Goal: Check status: Check status

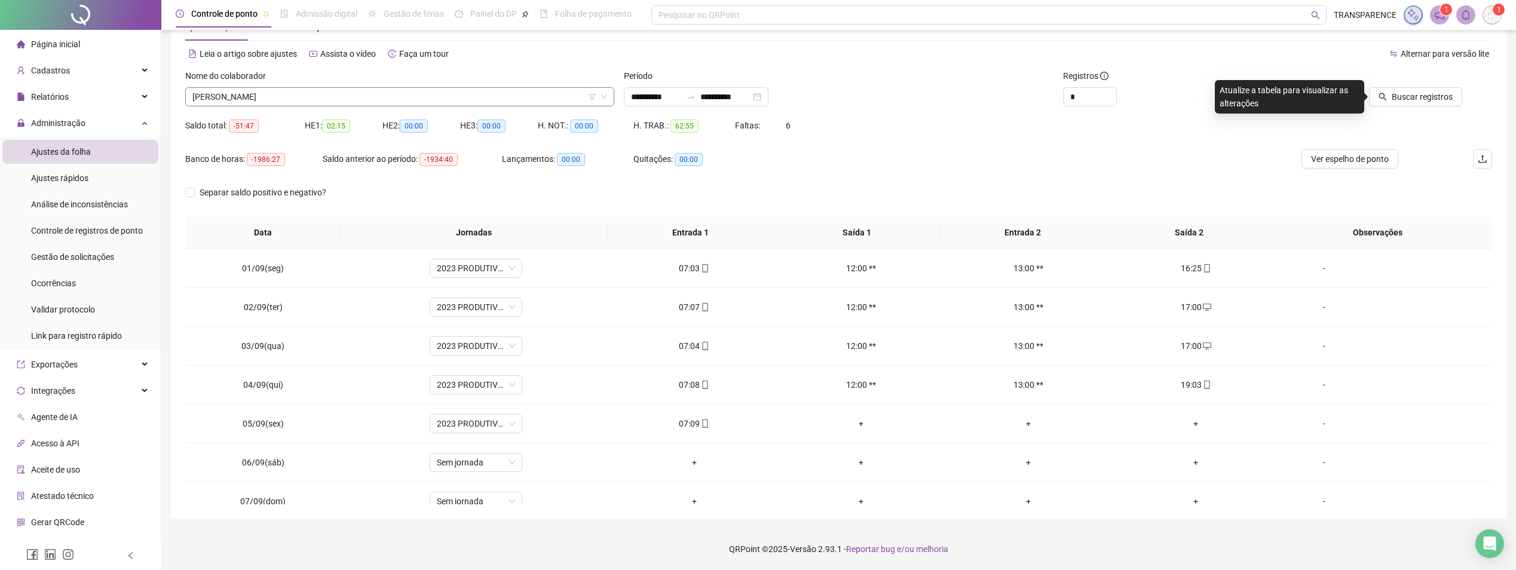
scroll to position [405, 0]
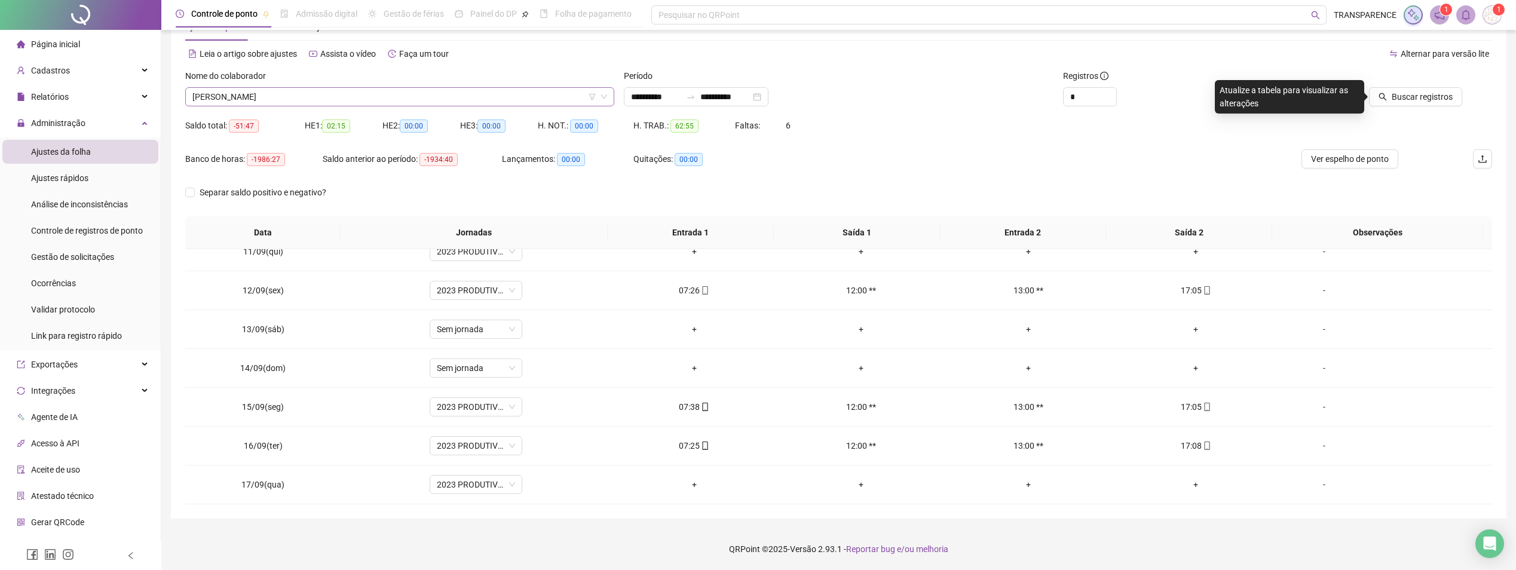
click at [449, 99] on span "[PERSON_NAME]" at bounding box center [399, 97] width 415 height 18
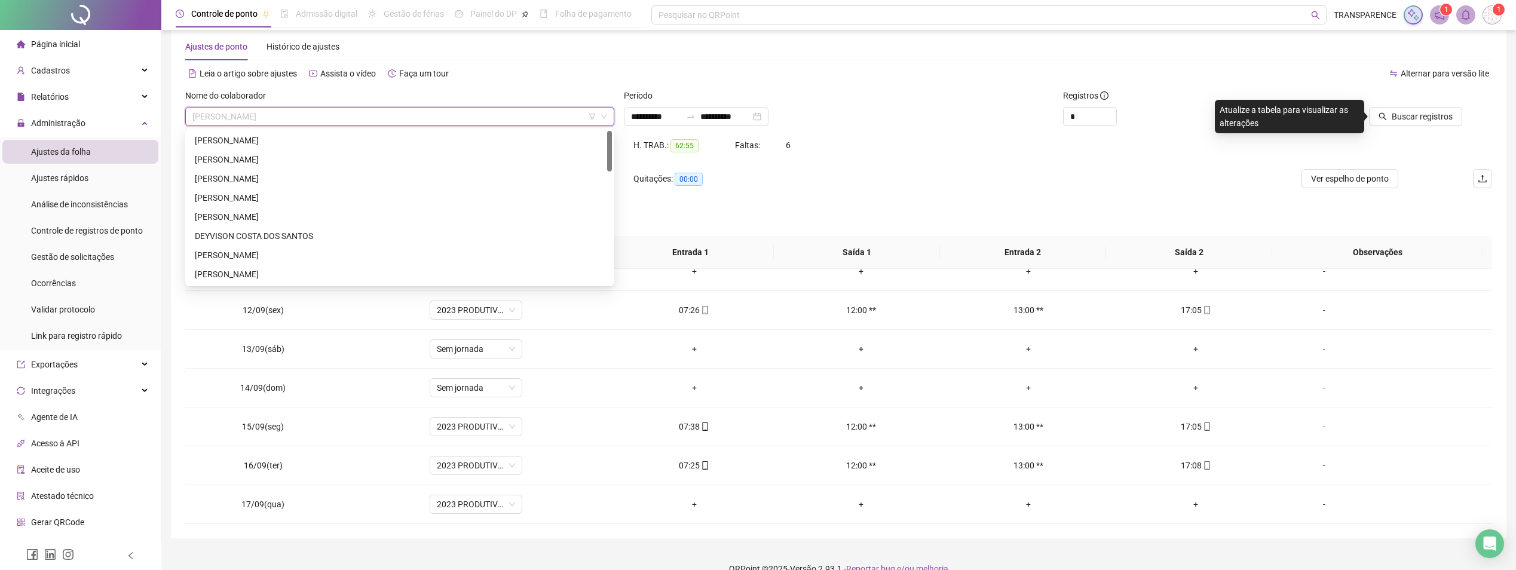
scroll to position [0, 0]
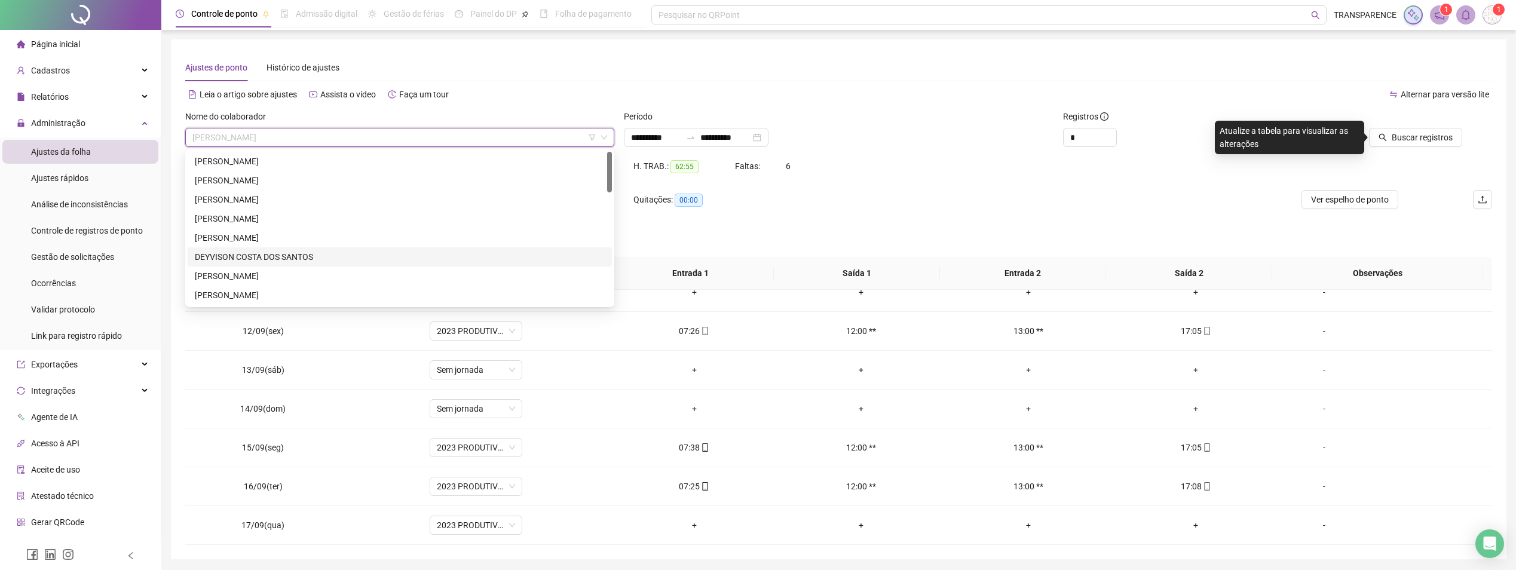
click at [280, 265] on div "DEYVISON COSTA DOS SANTOS" at bounding box center [400, 256] width 424 height 19
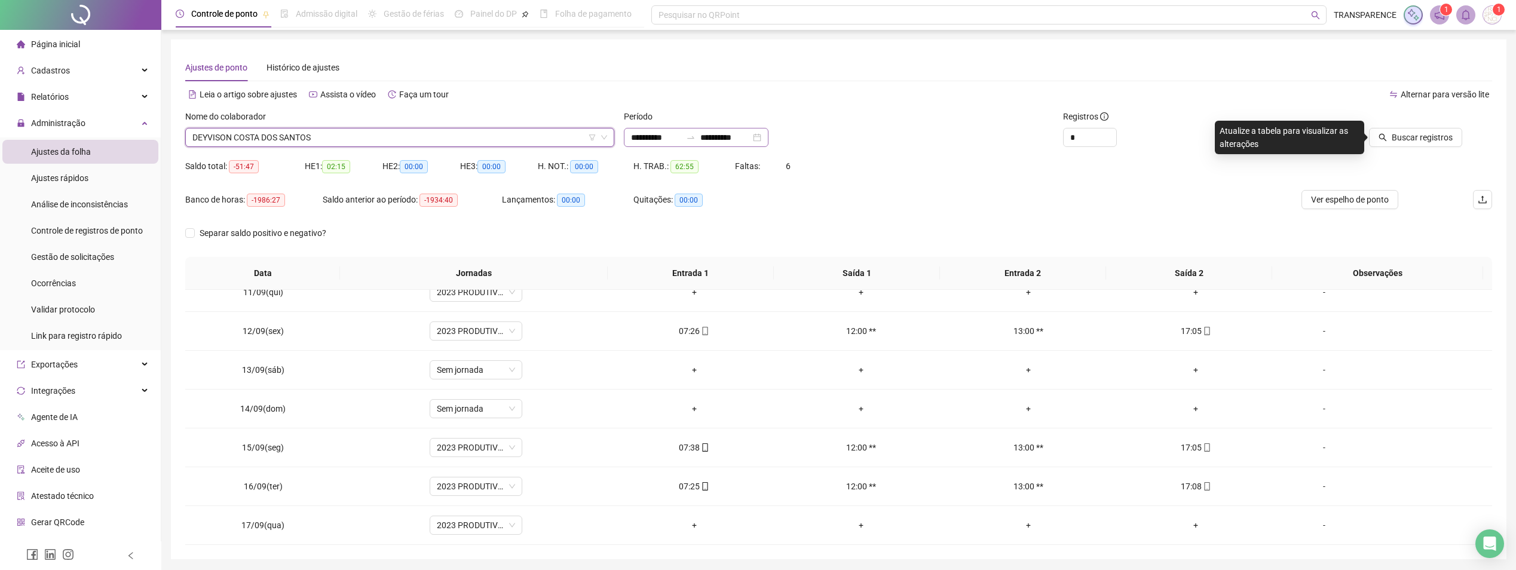
click at [626, 137] on div "**********" at bounding box center [696, 137] width 145 height 19
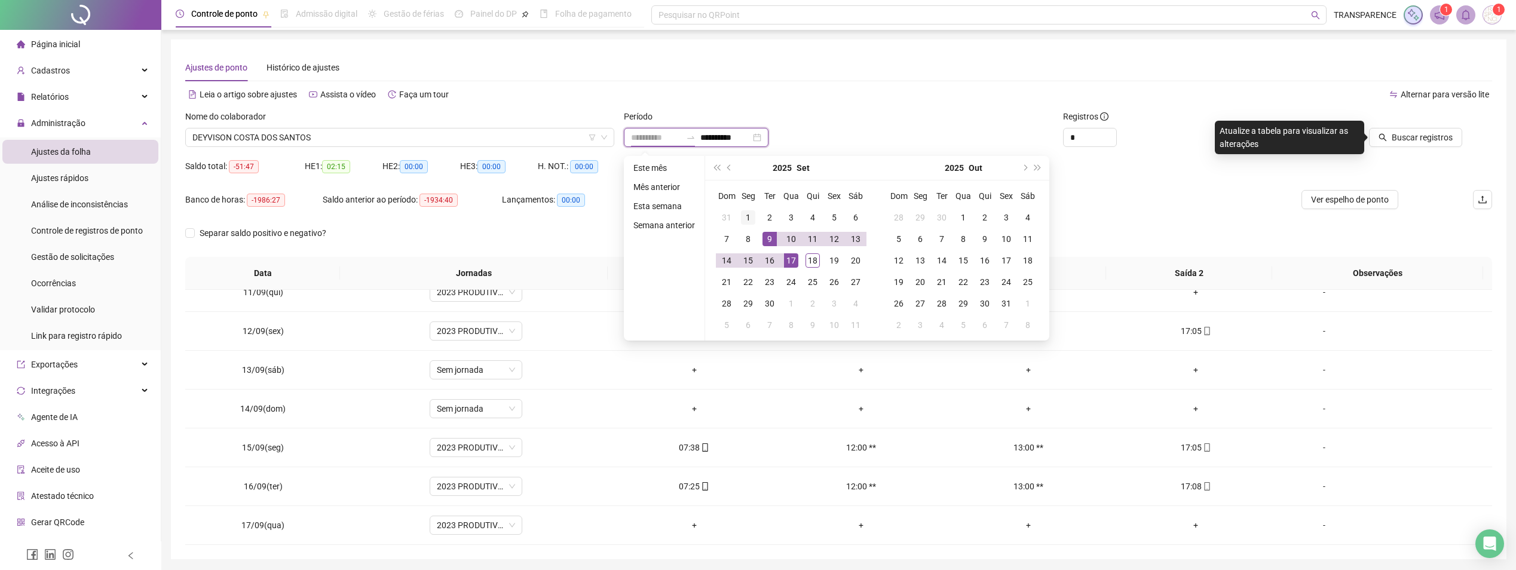
type input "**********"
click at [752, 213] on div "1" at bounding box center [748, 217] width 14 height 14
type input "**********"
click at [814, 256] on div "18" at bounding box center [812, 260] width 14 height 14
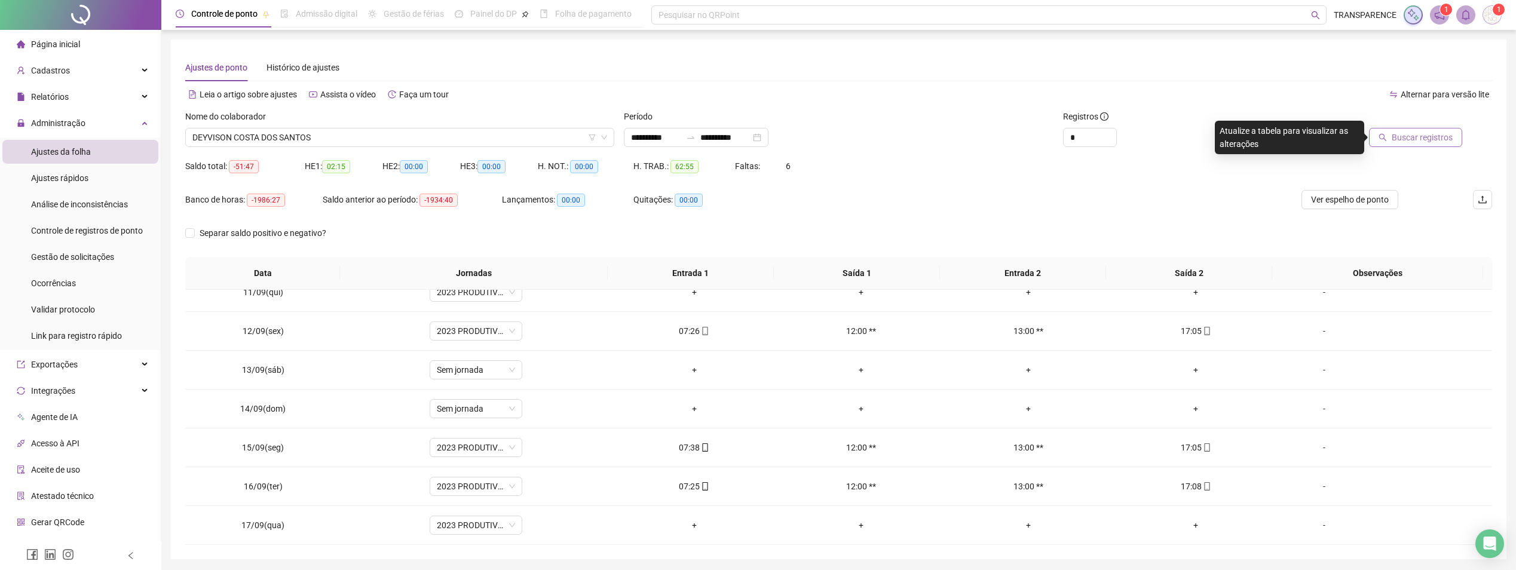
click at [1437, 129] on button "Buscar registros" at bounding box center [1415, 137] width 93 height 19
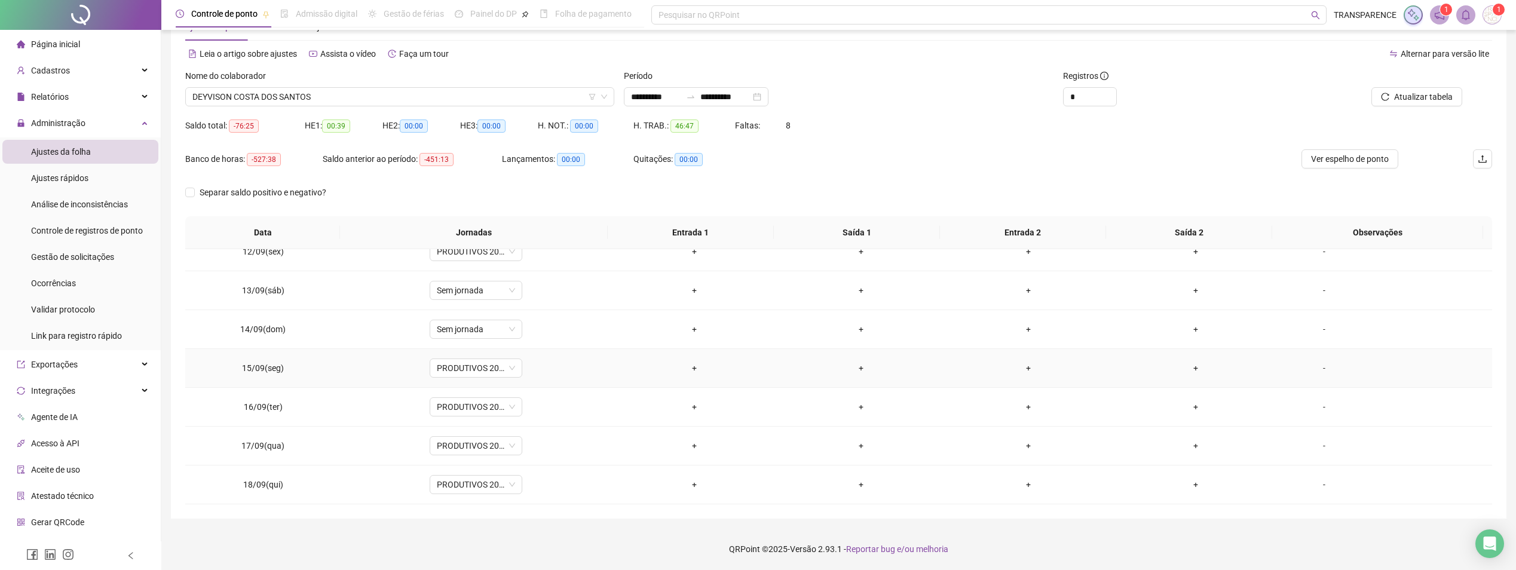
scroll to position [384, 0]
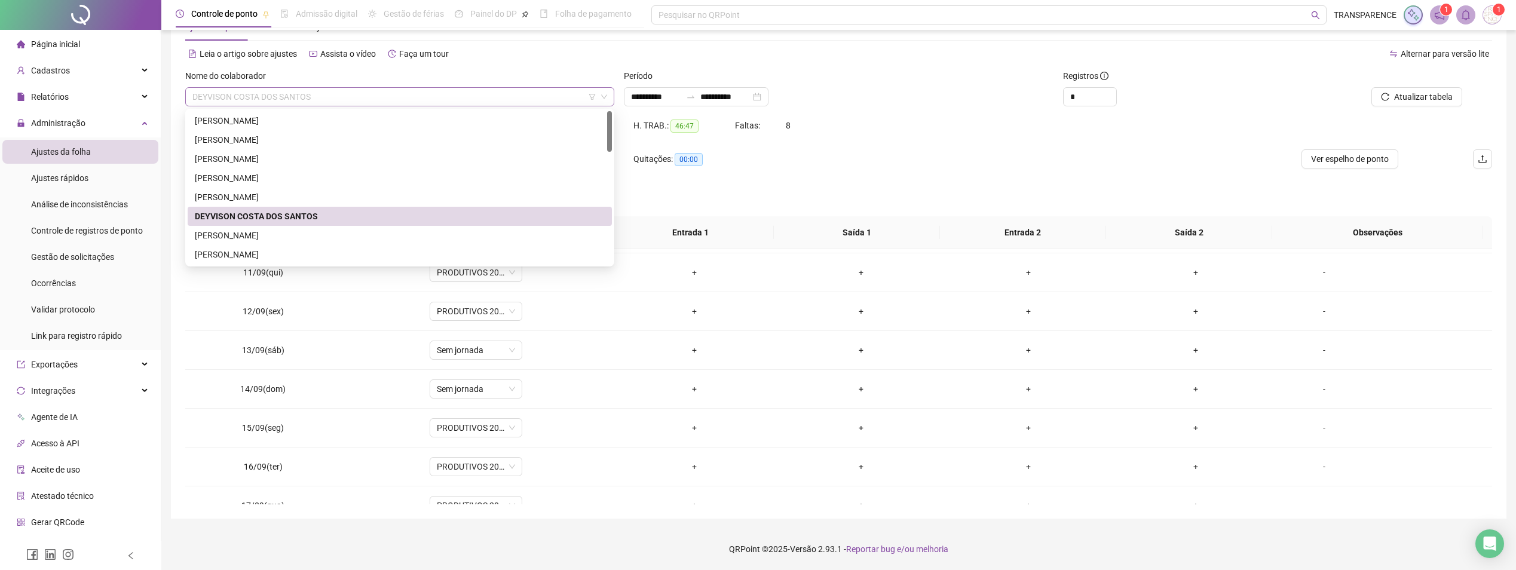
click at [428, 99] on span "DEYVISON COSTA DOS SANTOS" at bounding box center [399, 97] width 415 height 18
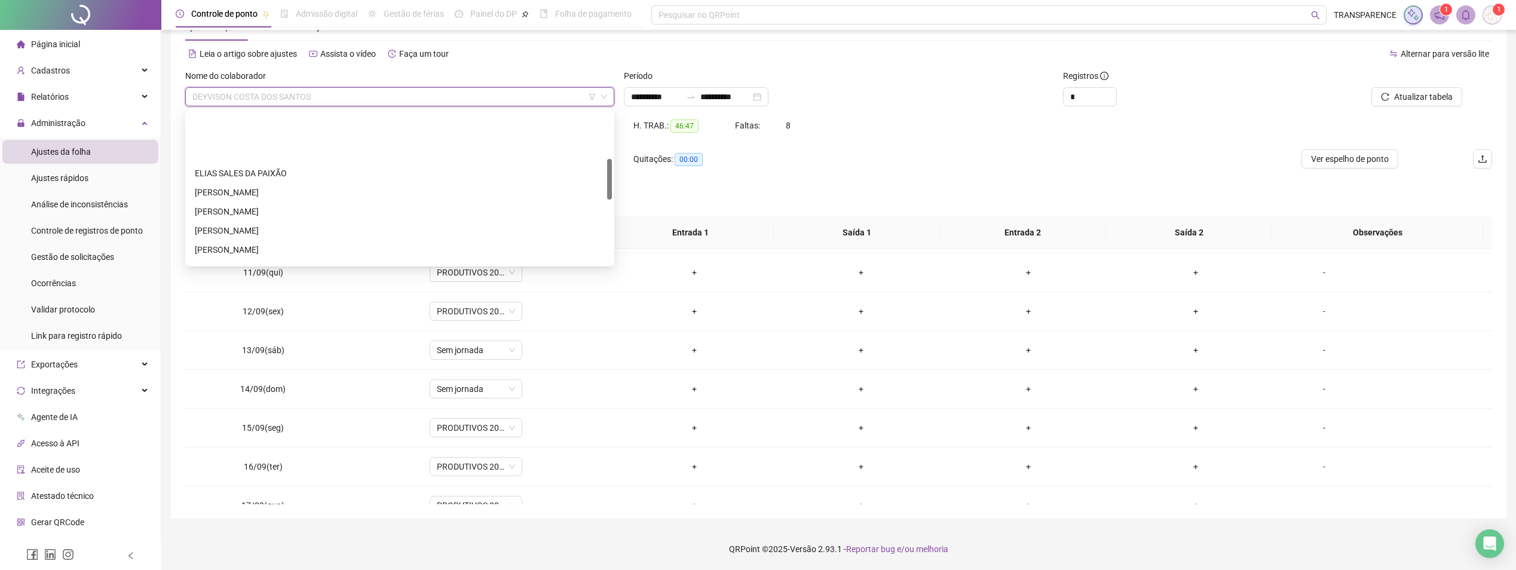
scroll to position [179, 0]
click at [351, 222] on div "[PERSON_NAME]" at bounding box center [400, 228] width 410 height 13
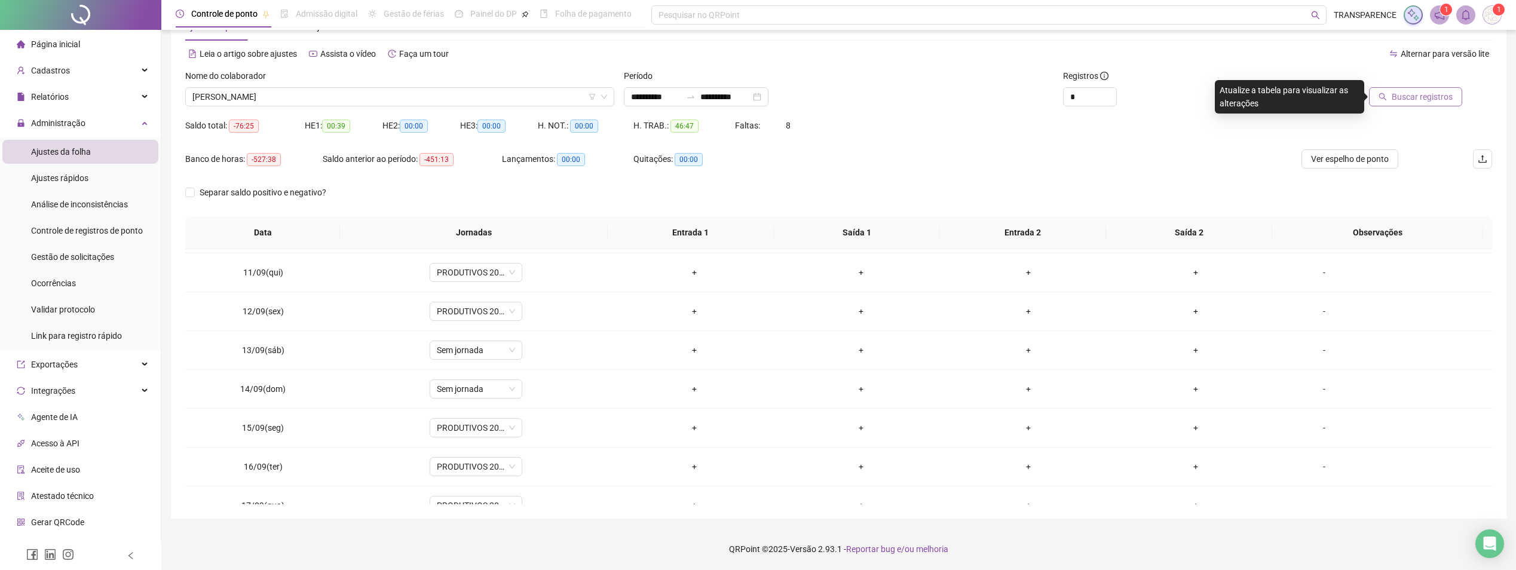
click at [1405, 96] on span "Buscar registros" at bounding box center [1421, 96] width 61 height 13
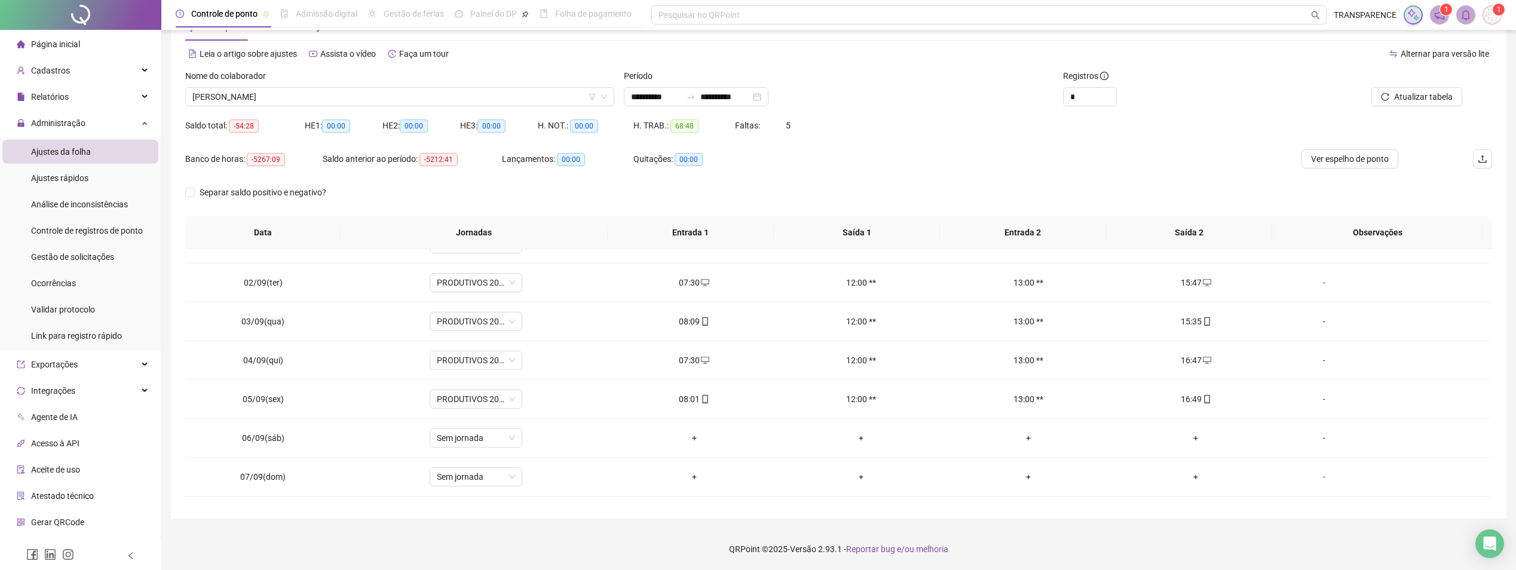
scroll to position [0, 0]
